Goal: Information Seeking & Learning: Learn about a topic

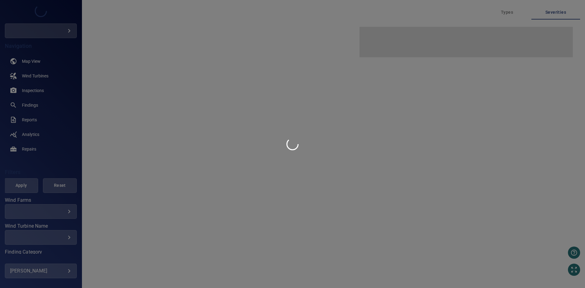
type input "****"
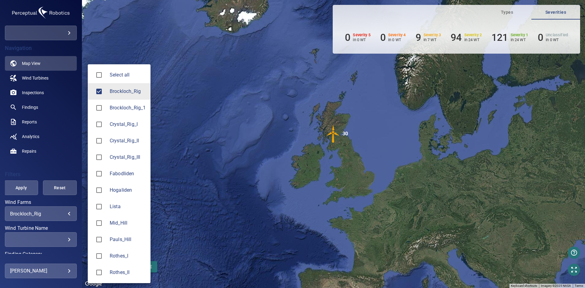
click at [63, 211] on body "**********" at bounding box center [292, 144] width 585 height 288
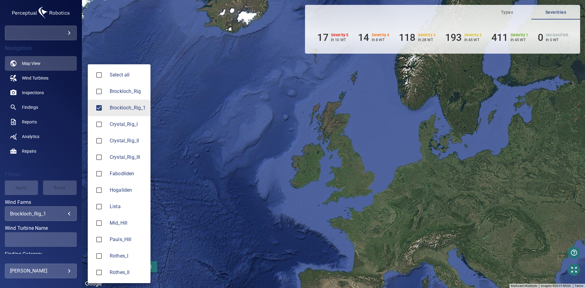
type input "**********"
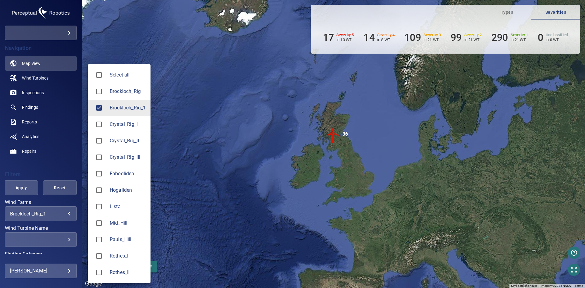
click at [17, 186] on div at bounding box center [292, 144] width 585 height 288
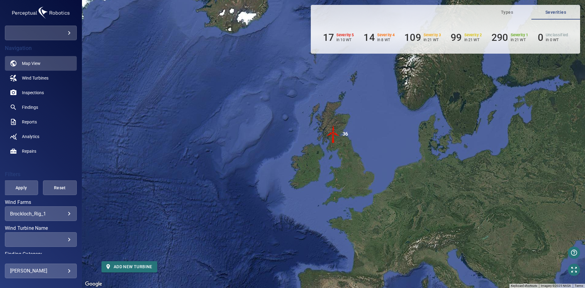
click at [17, 186] on span "Apply" at bounding box center [21, 188] width 19 height 8
click at [43, 76] on span "Wind Turbines" at bounding box center [35, 78] width 27 height 6
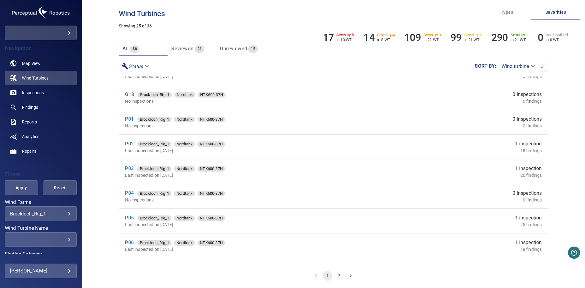
scroll to position [430, 0]
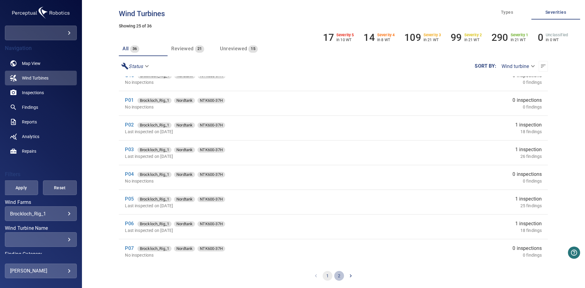
click at [337, 275] on button "2" at bounding box center [339, 276] width 10 height 10
click at [571, 126] on div "**********" at bounding box center [333, 144] width 503 height 288
click at [375, 11] on div "Types Severities 17 Severity 5 in 10 WT 14 Severity 4 in 8 WT 109 Severity 3 in…" at bounding box center [445, 29] width 269 height 49
click at [129, 173] on link "P15" at bounding box center [129, 174] width 9 height 6
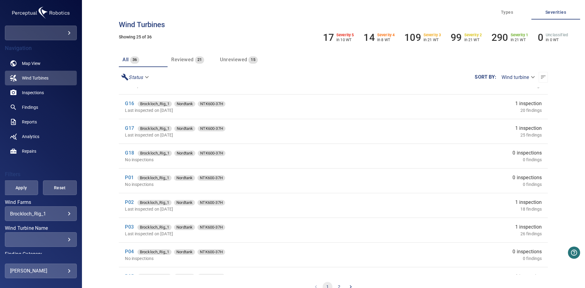
scroll to position [430, 0]
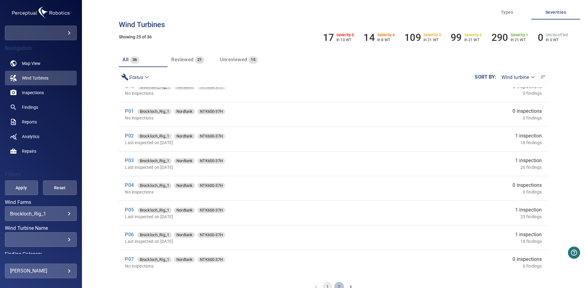
click at [336, 283] on button "2" at bounding box center [339, 287] width 10 height 10
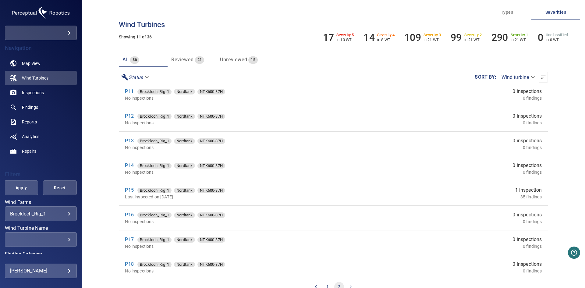
scroll to position [84, 0]
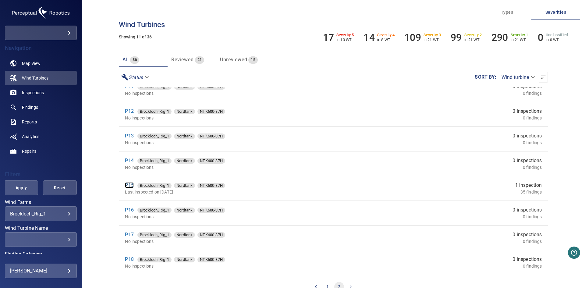
click at [129, 185] on link "P15" at bounding box center [129, 185] width 9 height 6
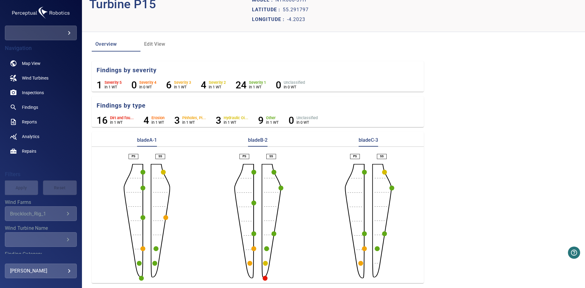
scroll to position [22, 0]
click at [477, 20] on section "LAST INSPECTIONS: 2025-07-02-7" at bounding box center [496, 4] width 163 height 39
click at [264, 279] on circle "button" at bounding box center [265, 278] width 5 height 5
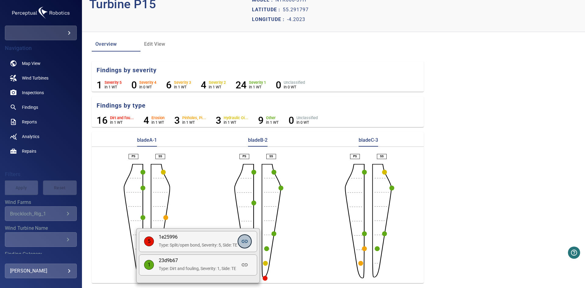
click at [246, 242] on icon at bounding box center [244, 241] width 7 height 7
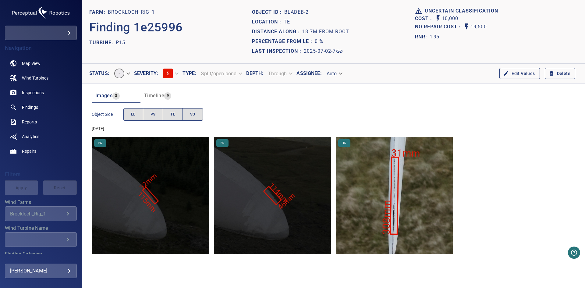
click at [395, 202] on img "Brockloch_Rig_1/P15/2025-07-02-7/2025-07-02-1/image8wp11.jpg" at bounding box center [394, 195] width 117 height 117
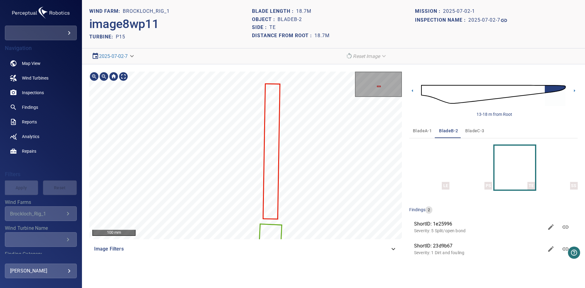
click at [281, 66] on div "100 mm Image Filters 13-18 m from Root bladeA-1 bladeB-2 bladeC-3 LE PS TE SS f…" at bounding box center [333, 166] width 503 height 205
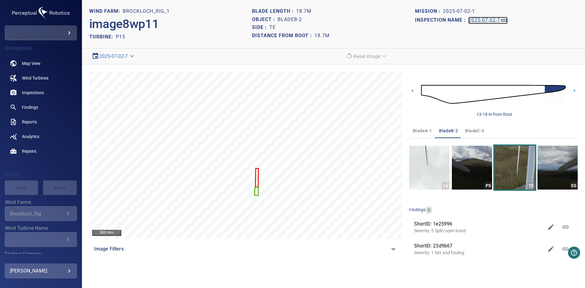
click at [505, 19] on icon at bounding box center [504, 20] width 6 height 3
